Goal: Task Accomplishment & Management: Manage account settings

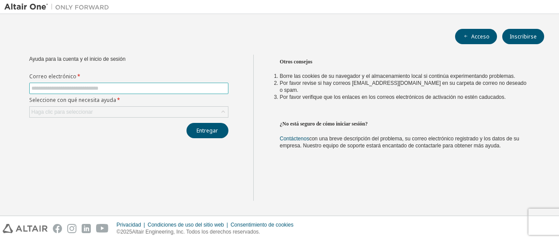
click at [44, 90] on input "text" at bounding box center [128, 88] width 195 height 7
type input "**********"
click at [65, 113] on font "Haga clic para seleccionar" at bounding box center [62, 112] width 62 height 6
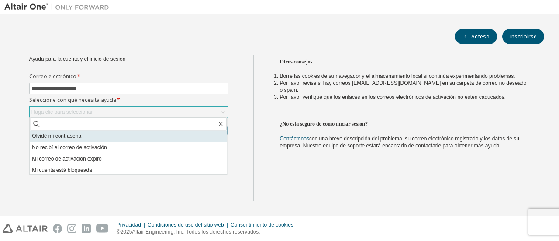
click at [66, 137] on font "Olvidé mi contraseña" at bounding box center [56, 136] width 49 height 6
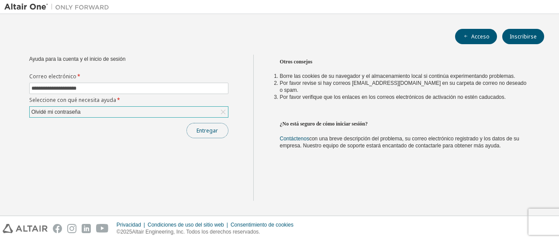
click at [212, 128] on font "Entregar" at bounding box center [207, 130] width 21 height 7
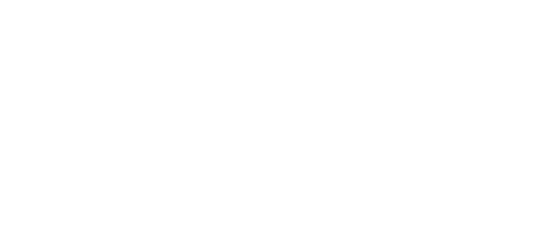
click at [167, 64] on div at bounding box center [279, 120] width 559 height 241
